Goal: Information Seeking & Learning: Compare options

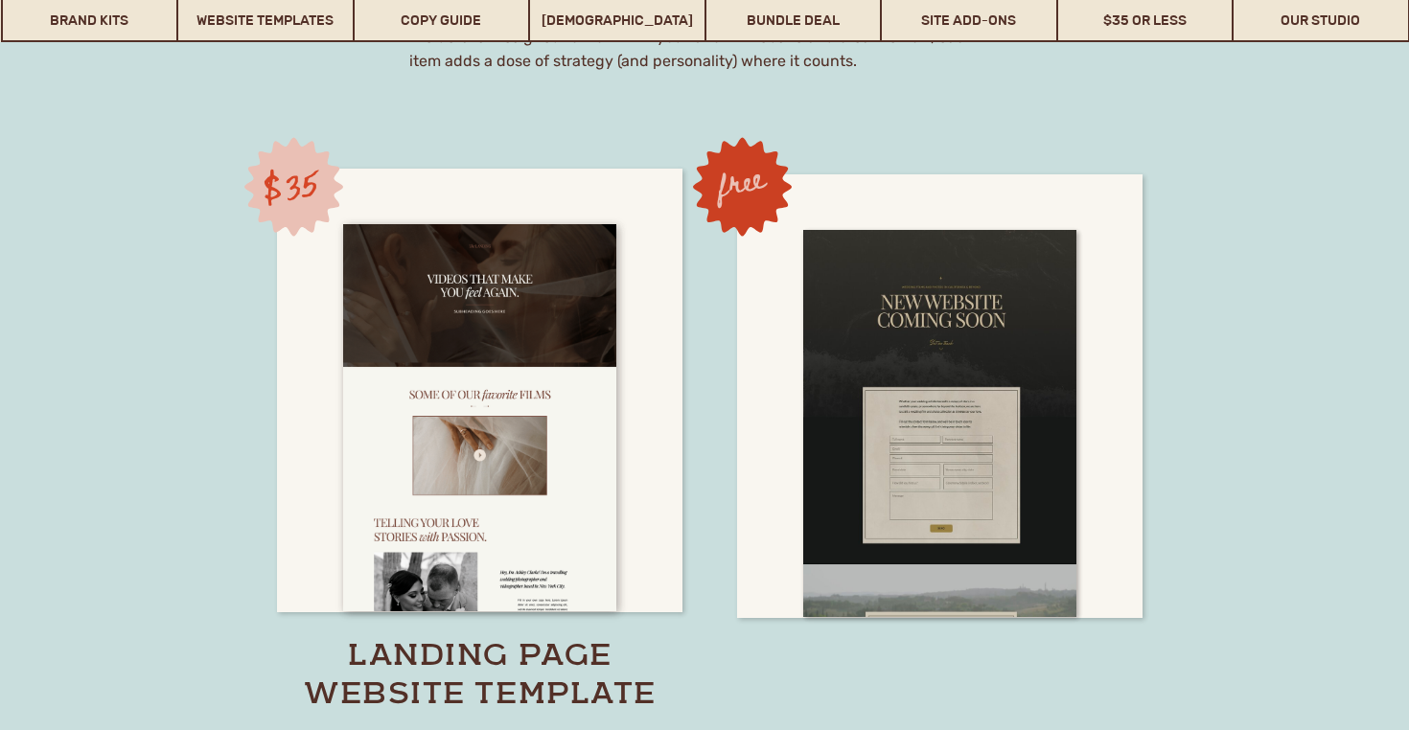
scroll to position [13320, 0]
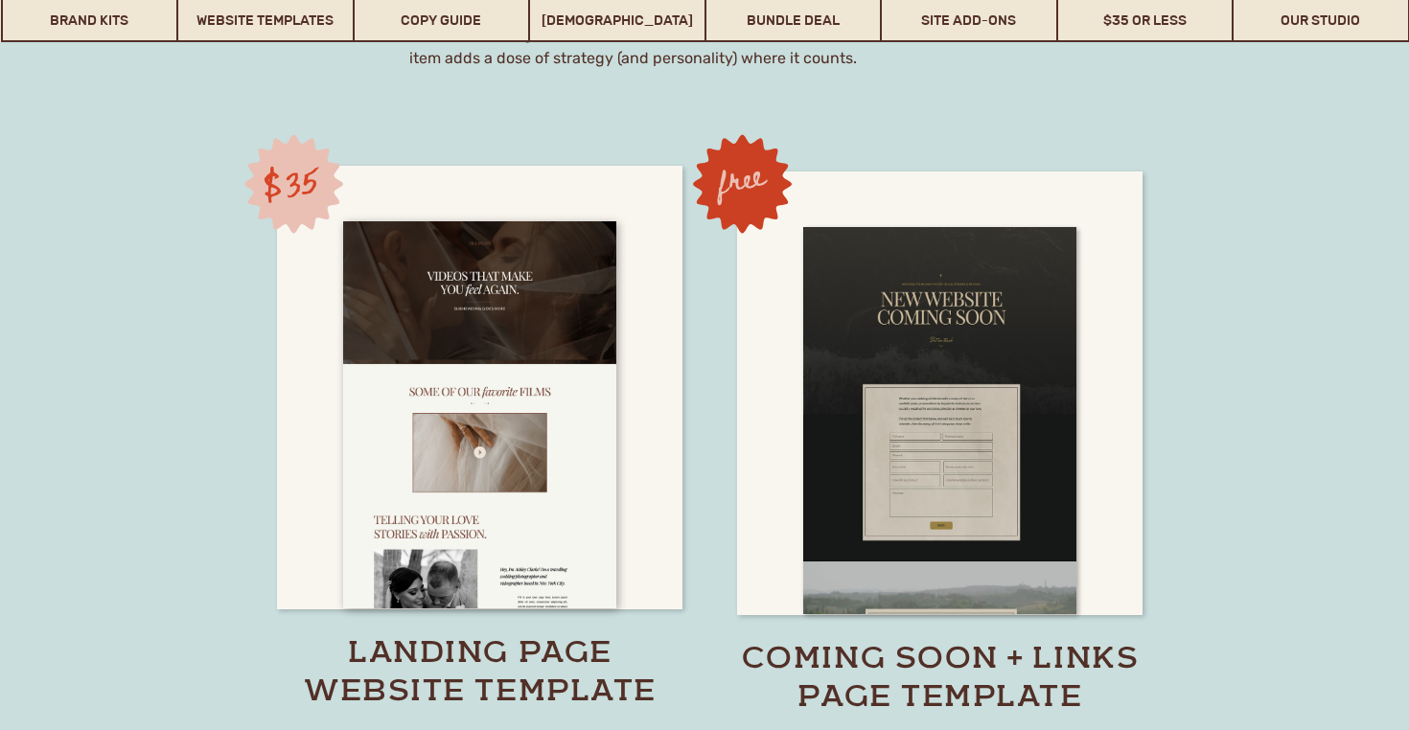
click at [1104, 405] on div at bounding box center [939, 394] width 405 height 444
click at [632, 397] on div at bounding box center [479, 388] width 405 height 444
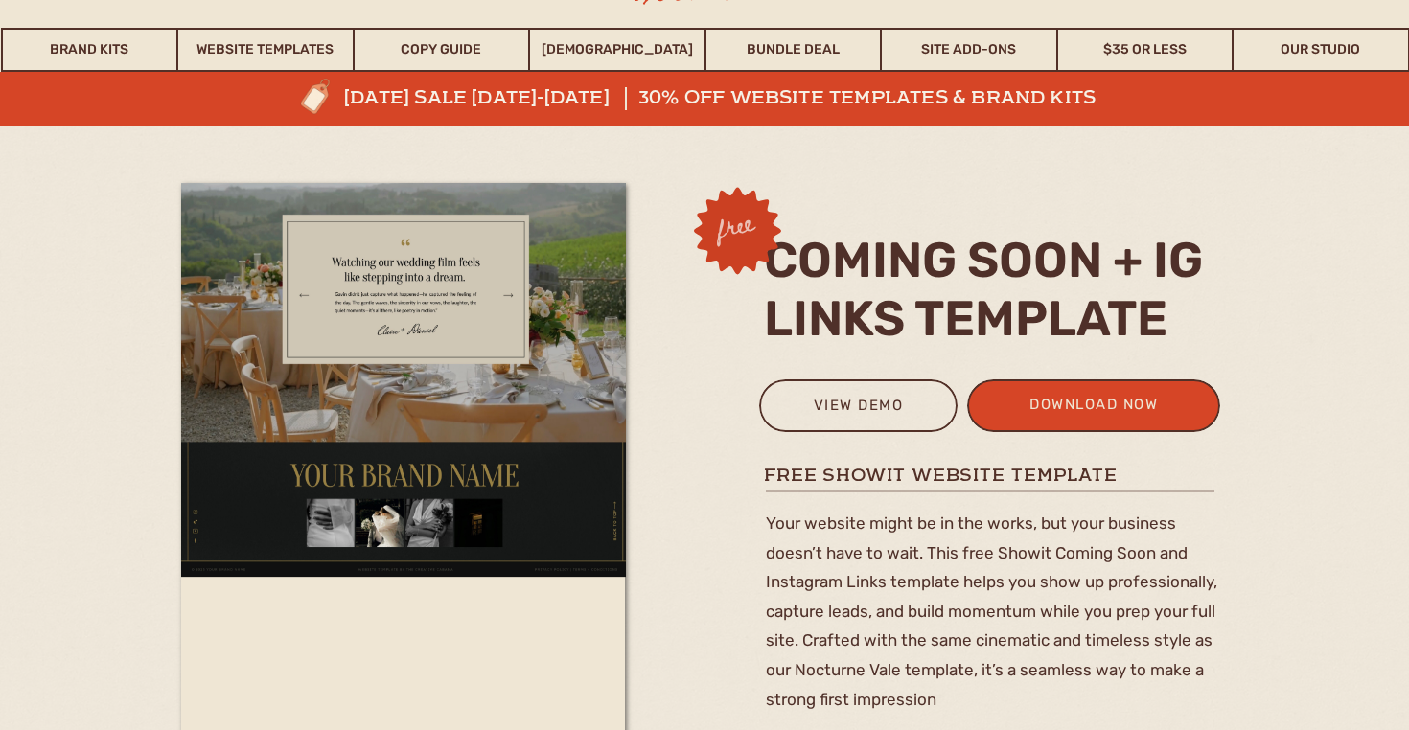
scroll to position [125, 0]
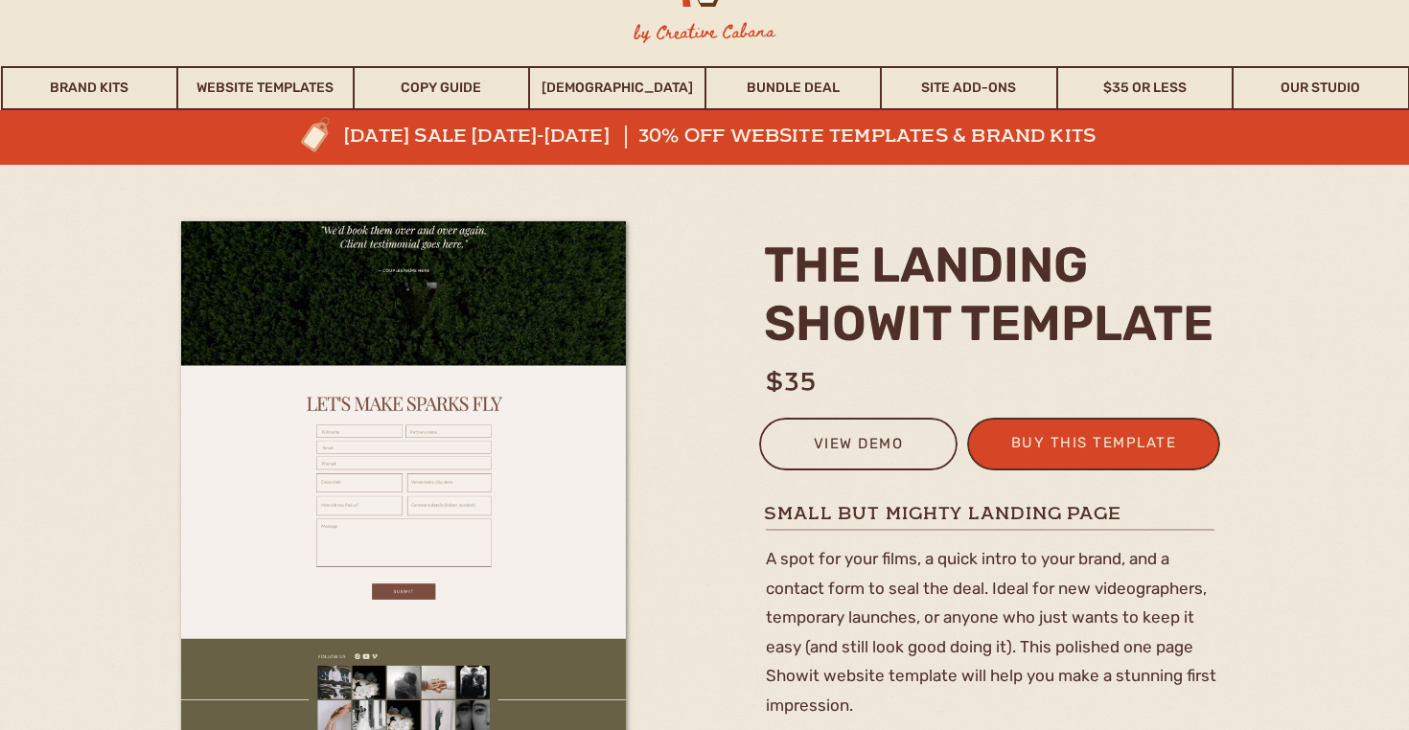
scroll to position [82, 0]
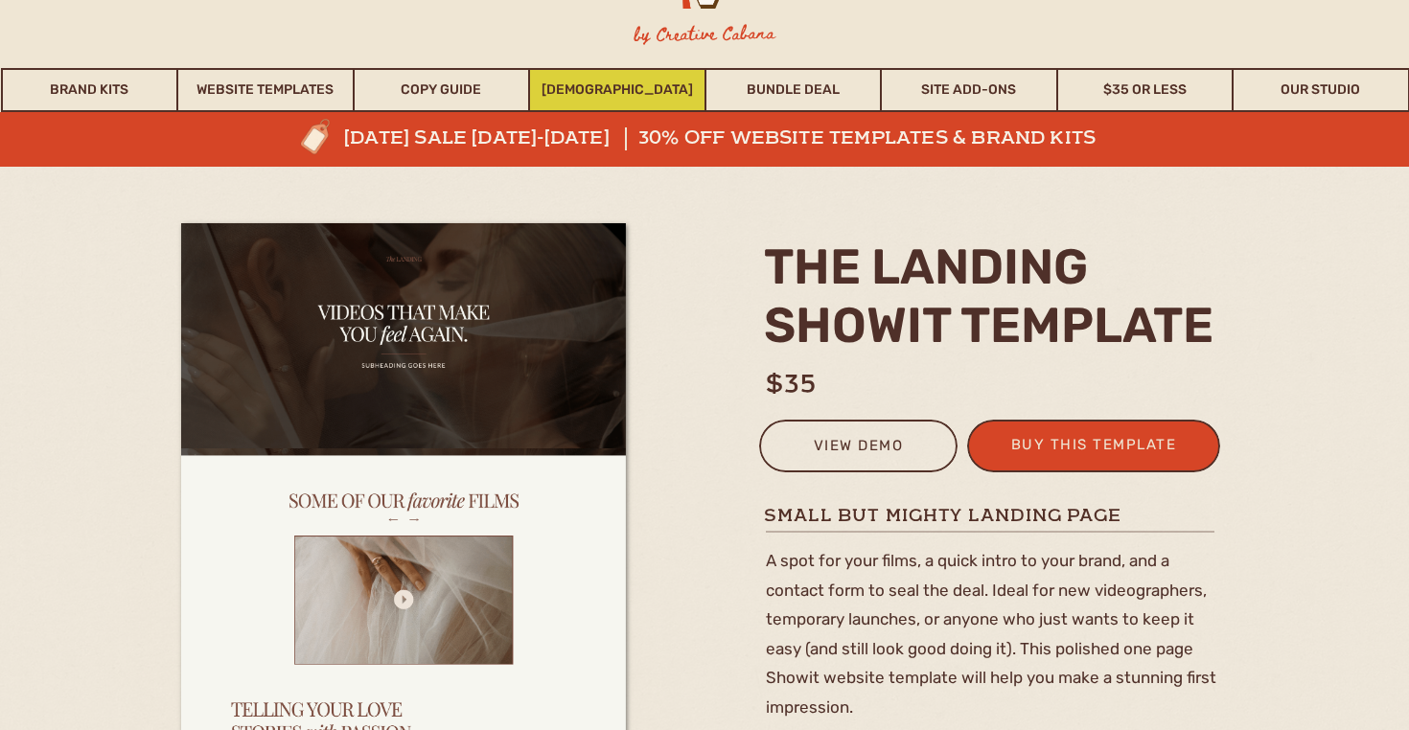
click at [627, 84] on link "[DEMOGRAPHIC_DATA]" at bounding box center [617, 90] width 174 height 44
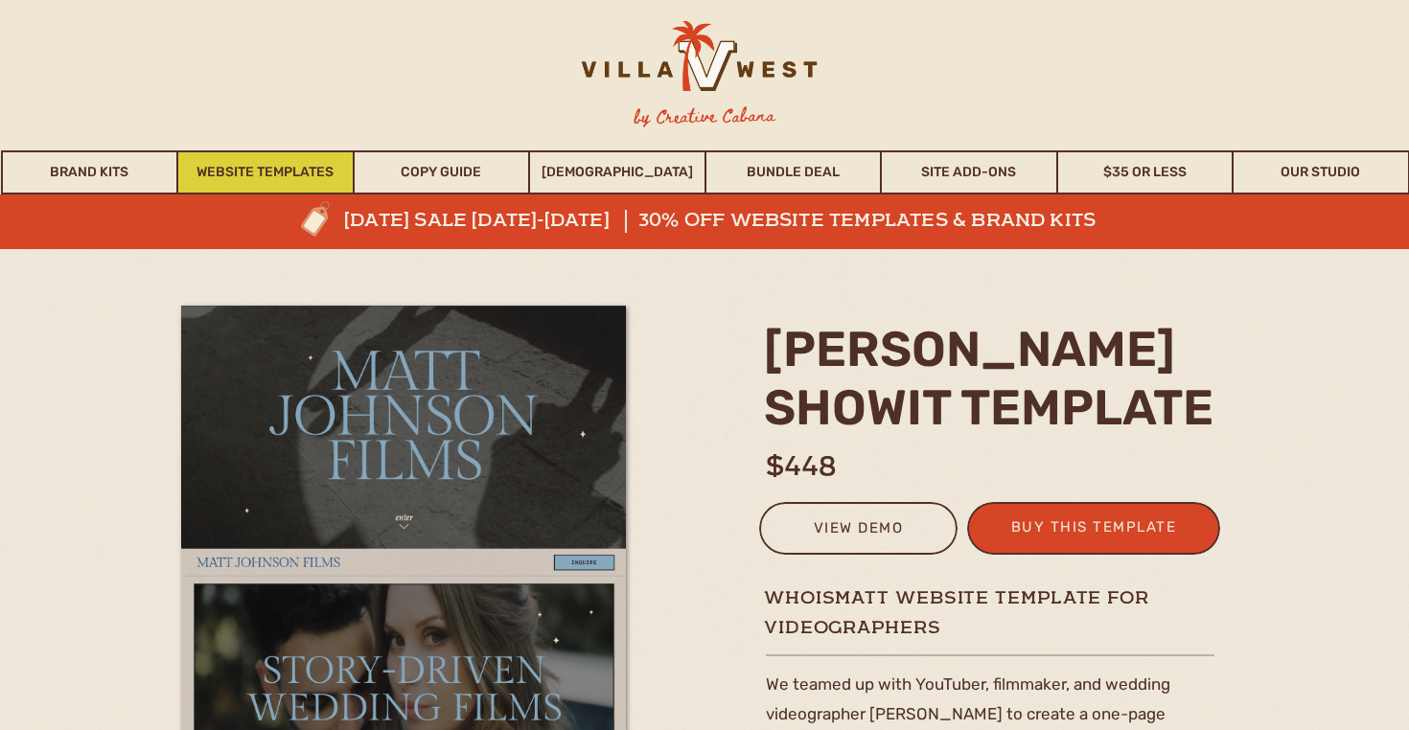
click at [260, 168] on link "Website Templates" at bounding box center [265, 172] width 174 height 44
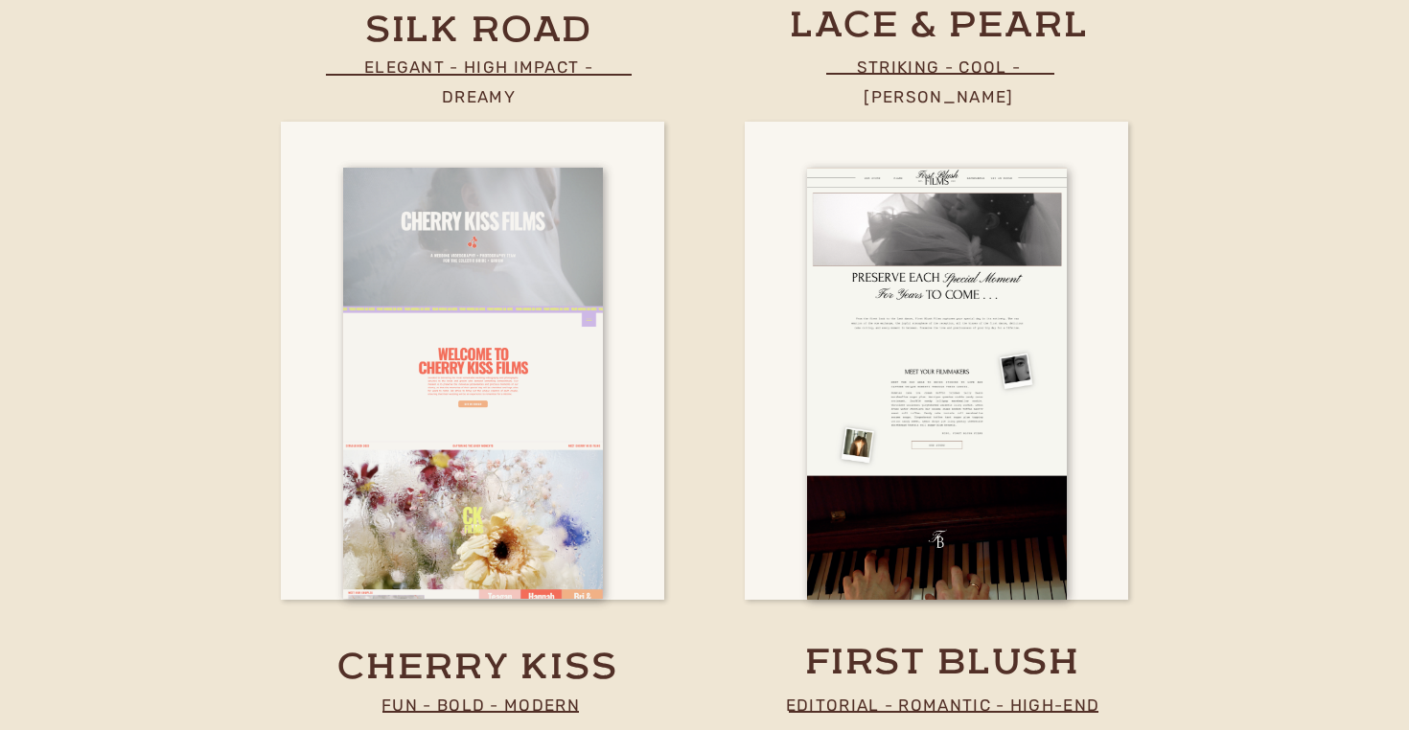
scroll to position [7164, 0]
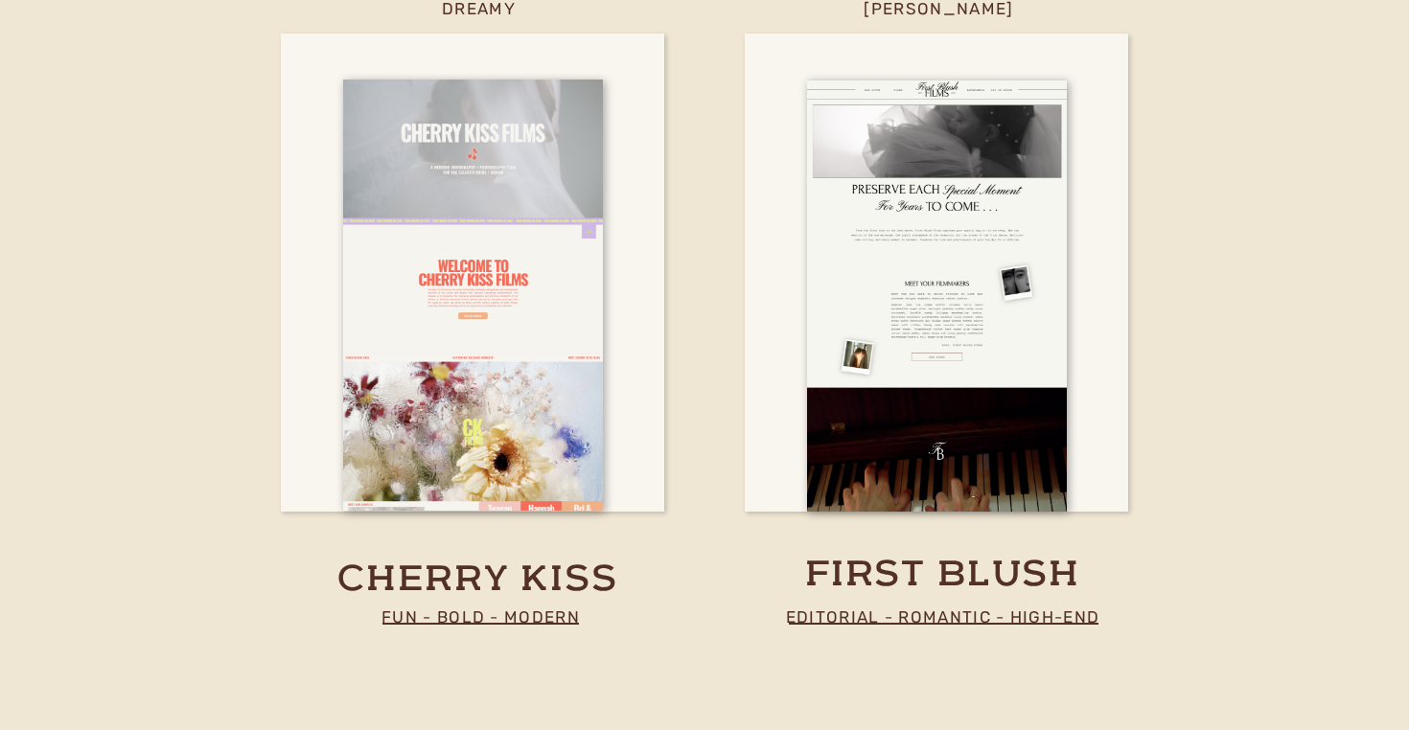
click at [1070, 348] on div at bounding box center [936, 273] width 383 height 478
click at [1008, 567] on h3 "first blush" at bounding box center [943, 570] width 302 height 37
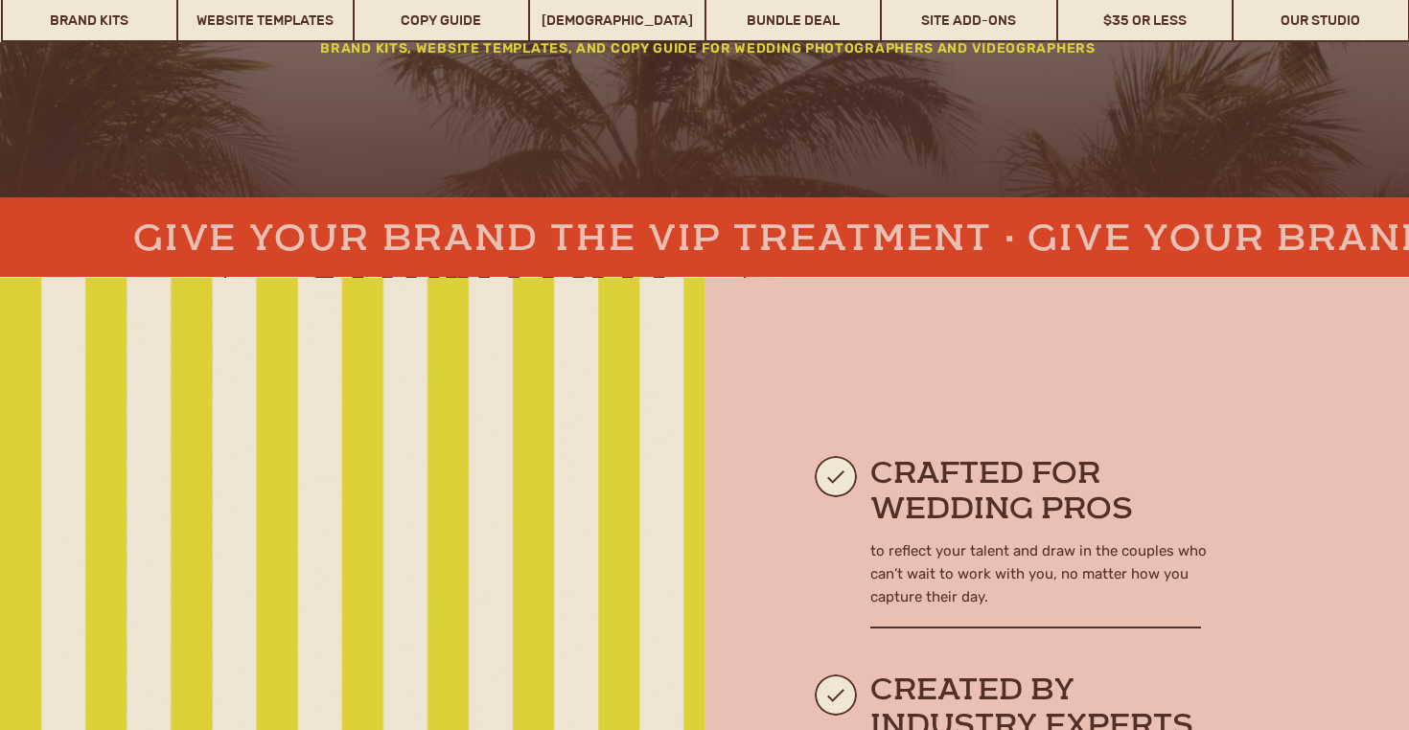
scroll to position [0, 0]
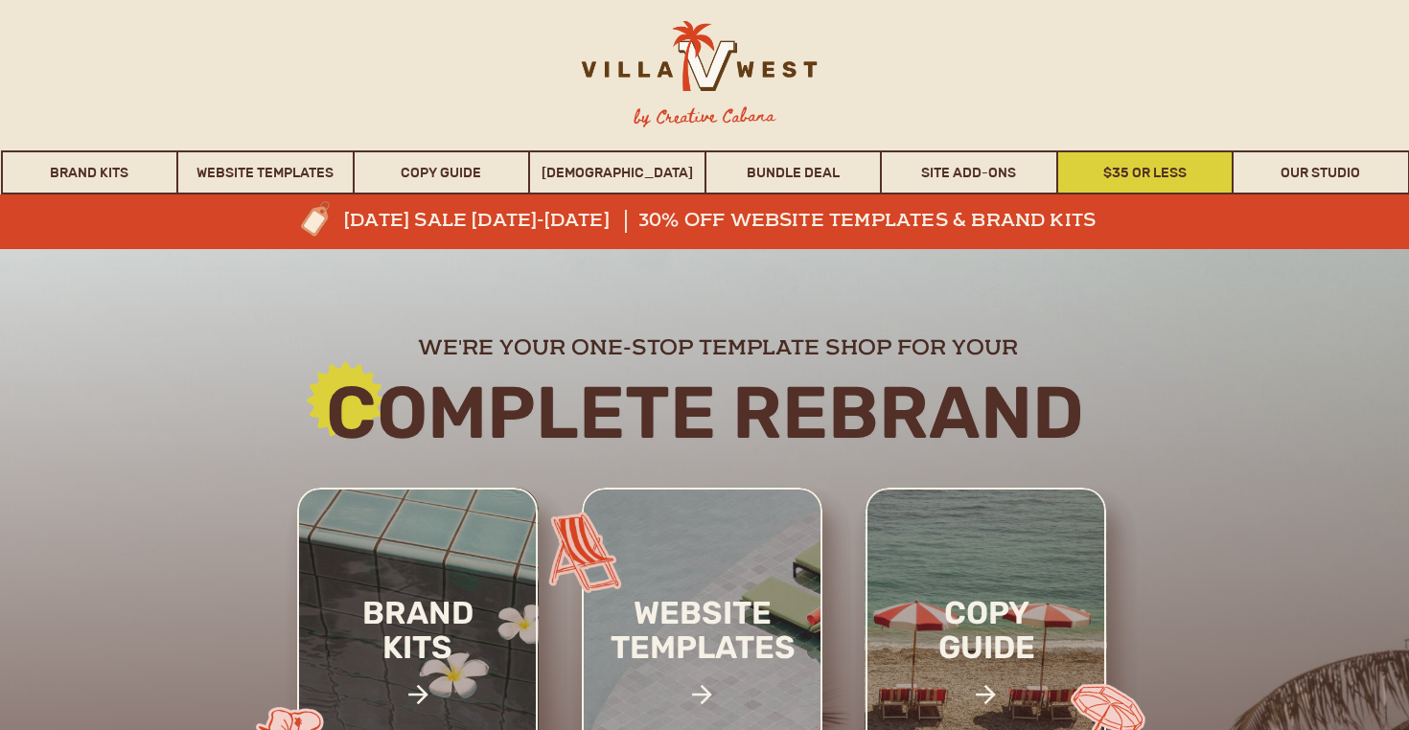
click at [1145, 169] on link "$35 or Less" at bounding box center [1145, 172] width 174 height 44
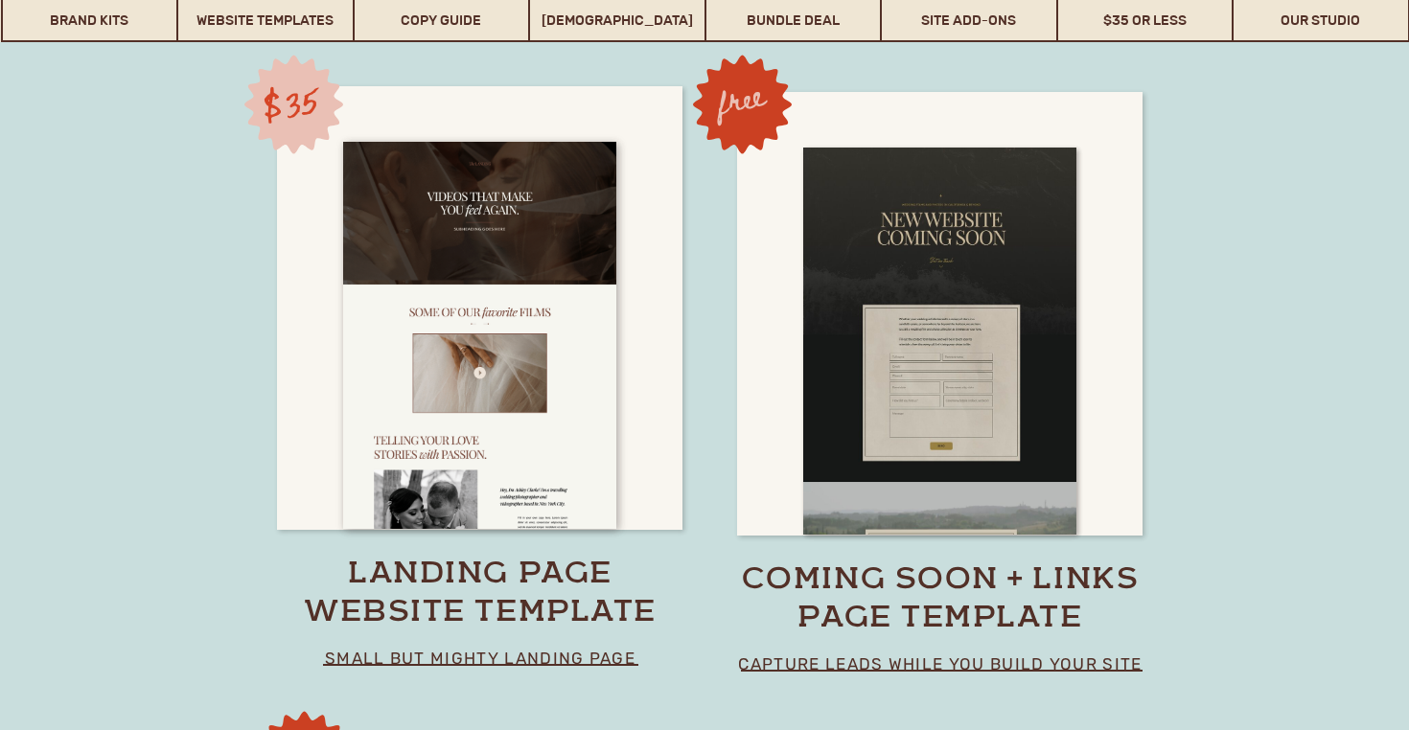
scroll to position [13401, 0]
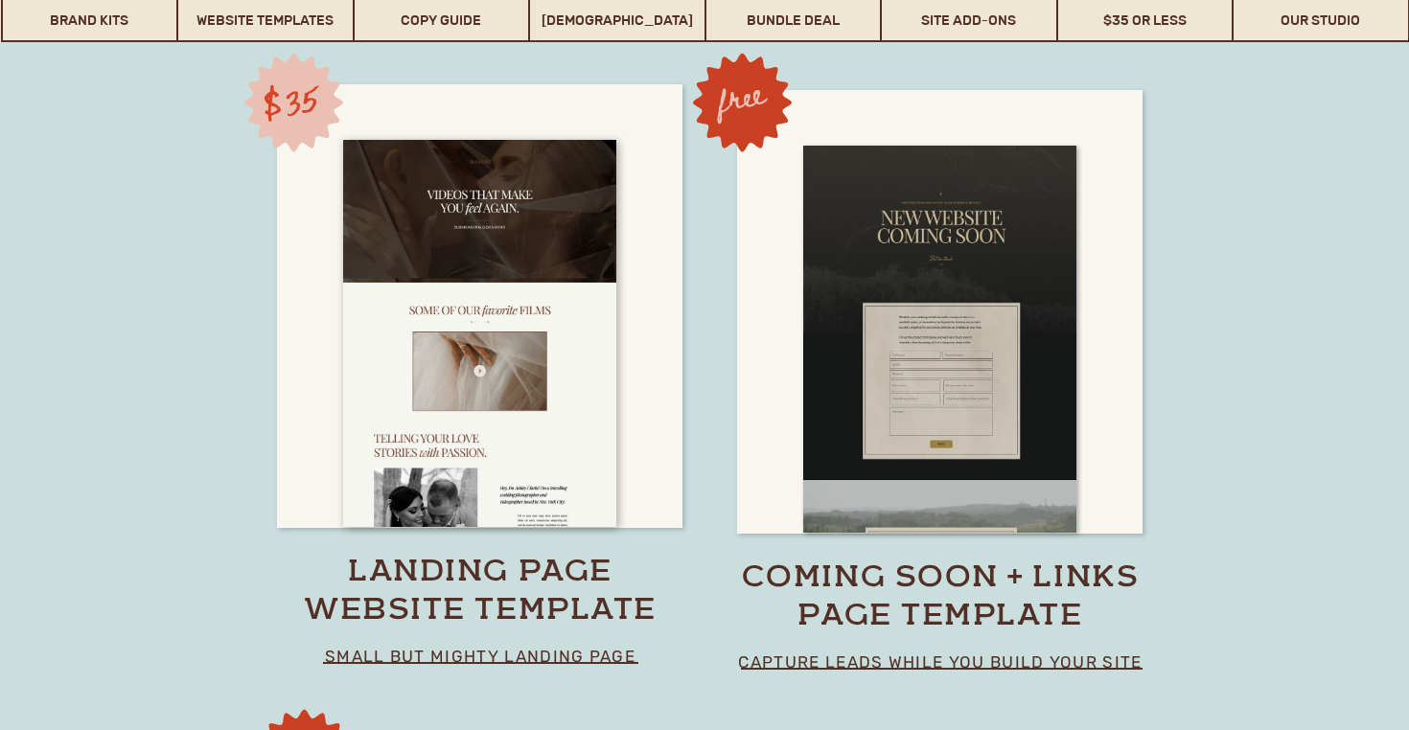
click at [1106, 338] on div at bounding box center [939, 312] width 405 height 444
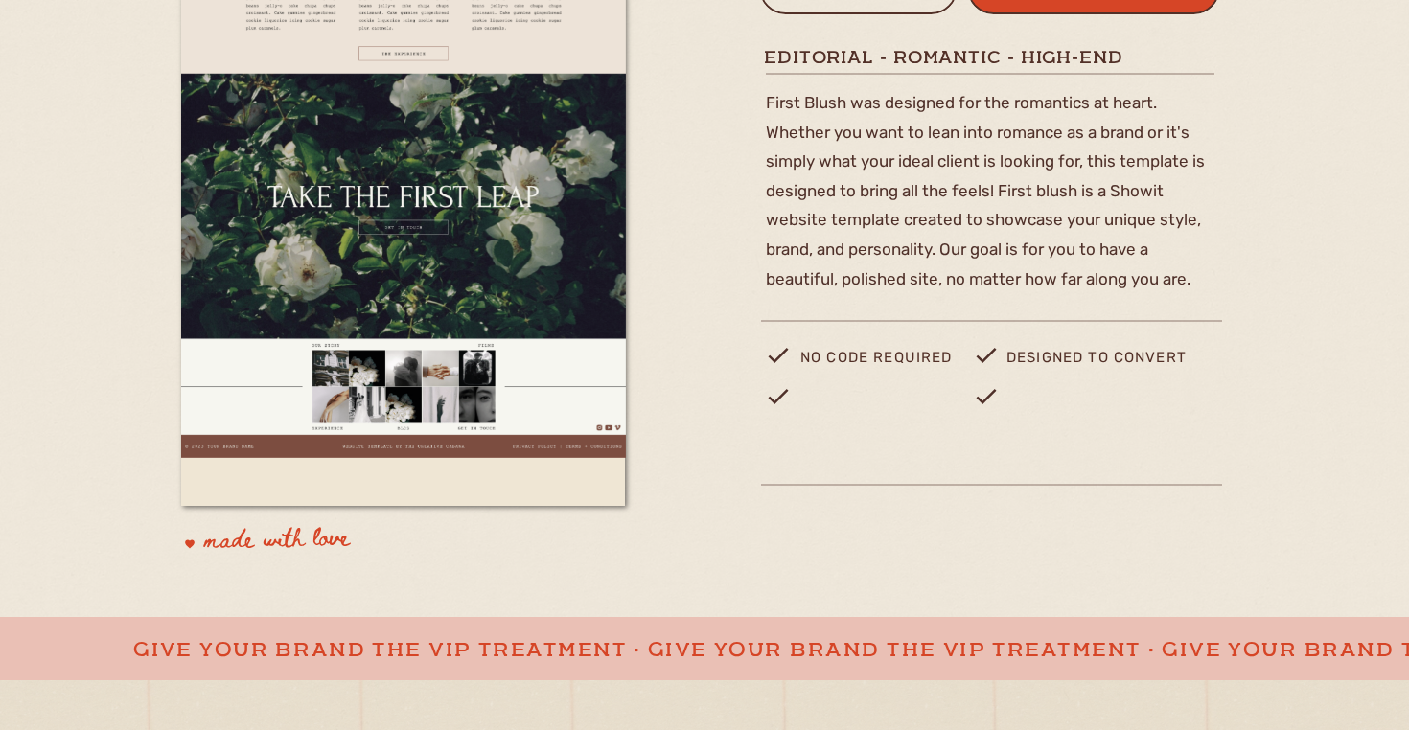
scroll to position [555, 0]
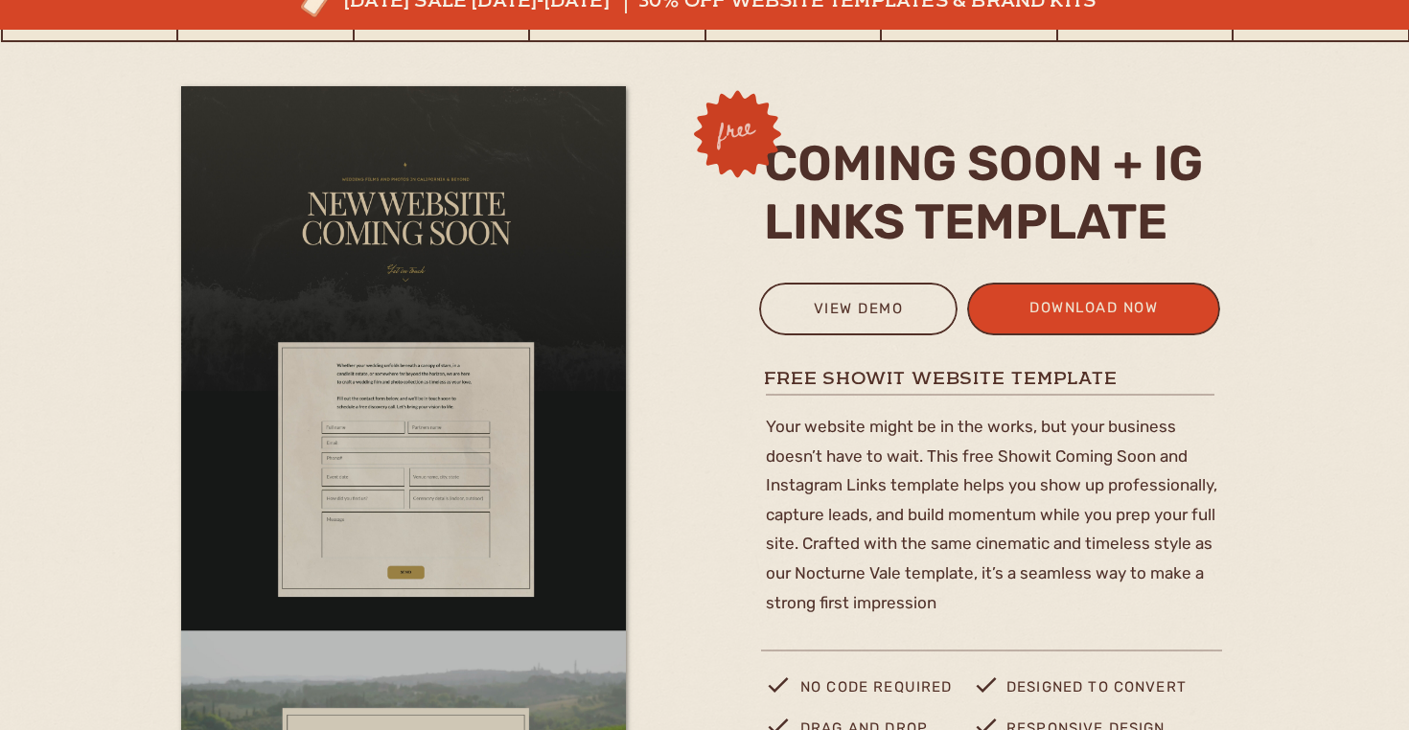
scroll to position [160, 0]
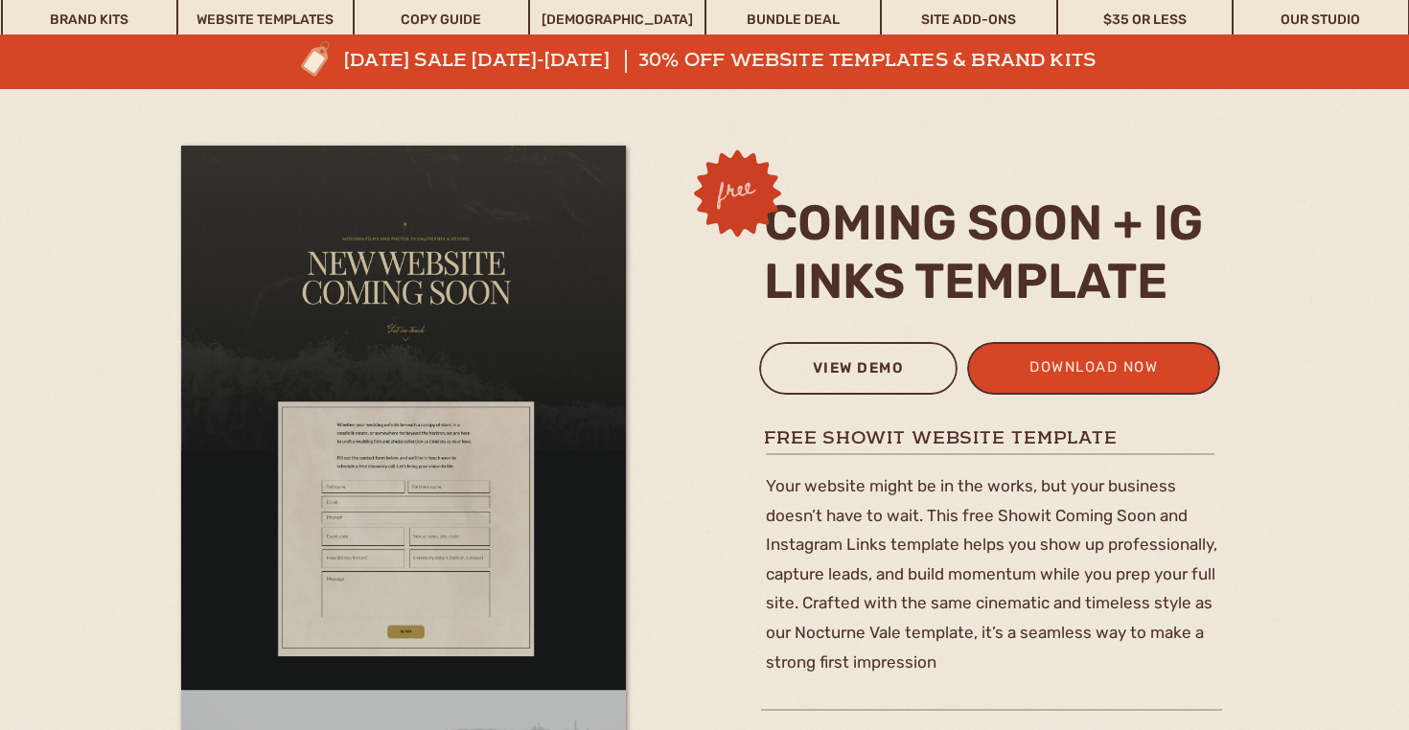
click at [882, 374] on div "view demo" at bounding box center [858, 372] width 173 height 32
